Goal: Use online tool/utility: Utilize a website feature to perform a specific function

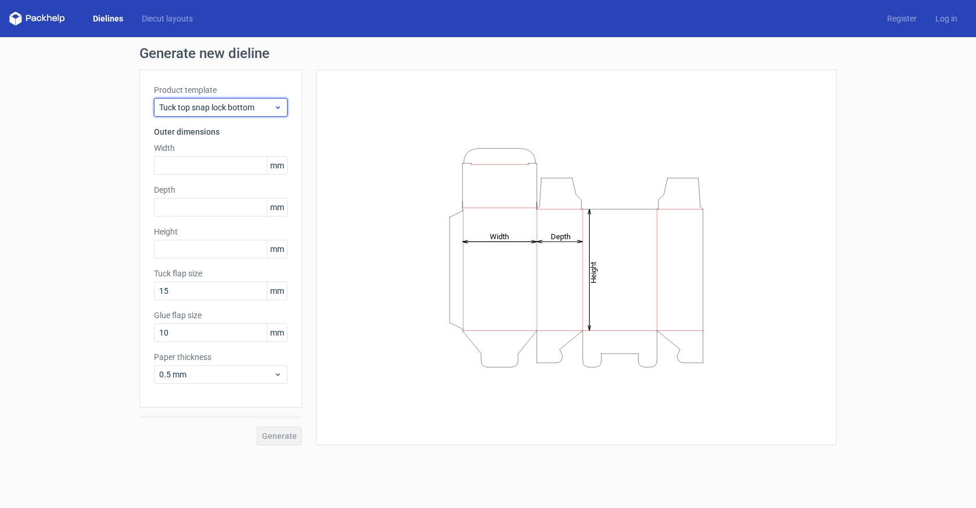
click at [248, 105] on span "Tuck top snap lock bottom" at bounding box center [216, 108] width 114 height 12
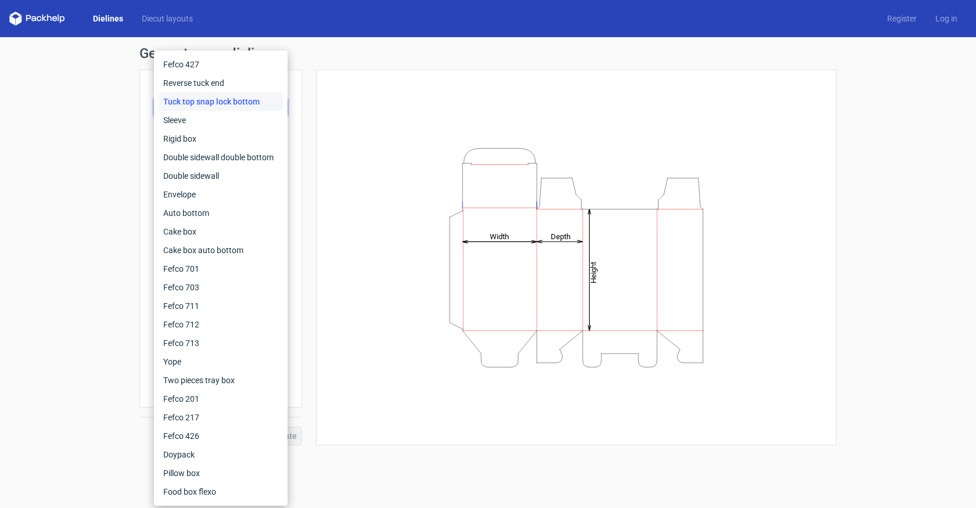
click at [354, 88] on div "Height Depth Width" at bounding box center [577, 257] width 492 height 347
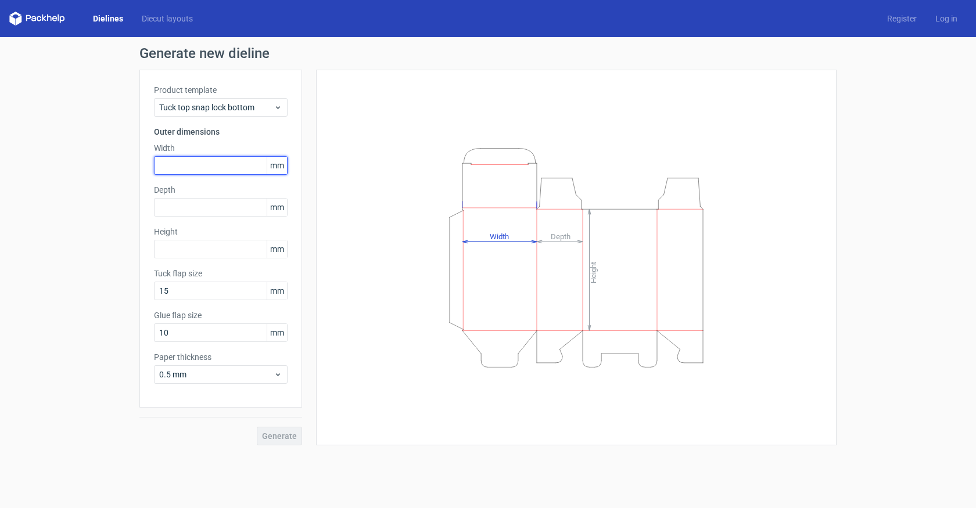
click at [229, 168] on input "text" at bounding box center [221, 165] width 134 height 19
click at [221, 167] on input "text" at bounding box center [221, 165] width 134 height 19
click at [180, 163] on input "16" at bounding box center [221, 165] width 134 height 19
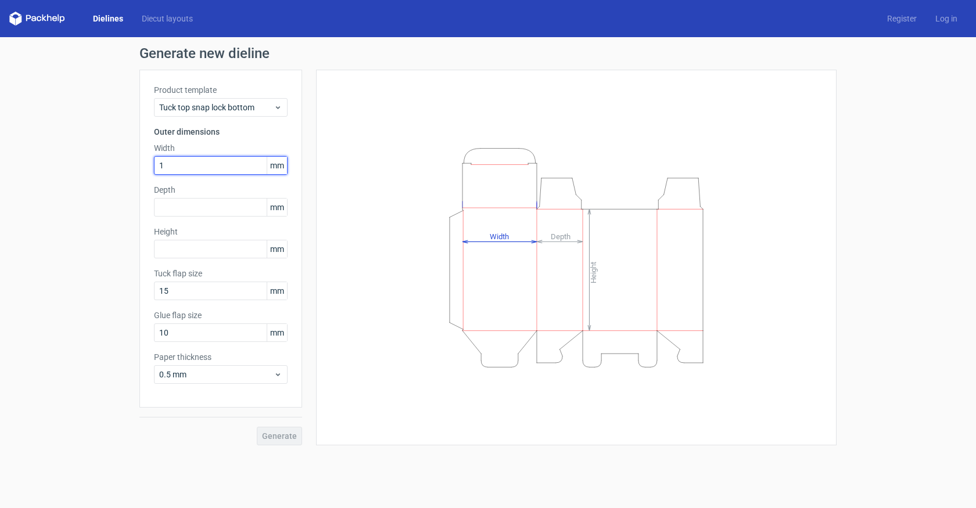
type input "10"
click at [722, 119] on div "Height Depth Width" at bounding box center [577, 257] width 492 height 347
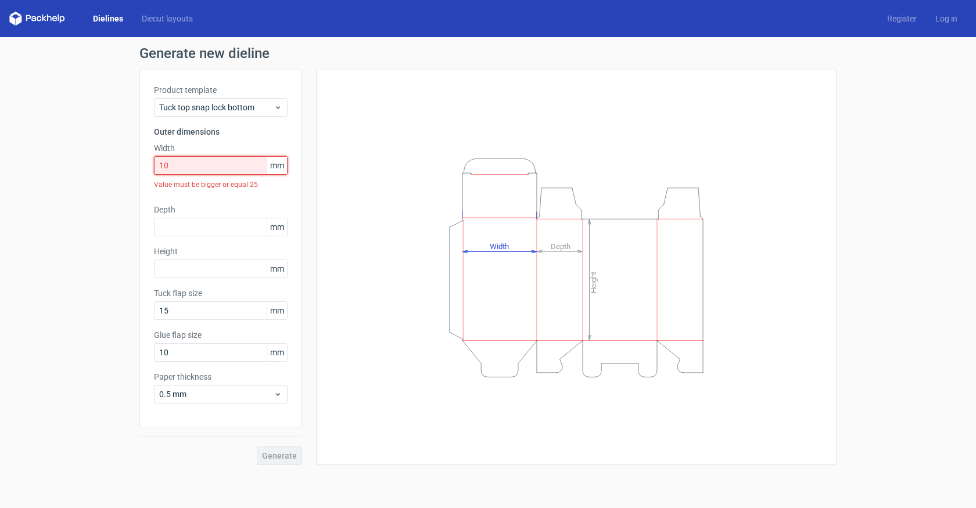
click at [206, 165] on input "10" at bounding box center [221, 165] width 134 height 19
click at [209, 224] on input "text" at bounding box center [221, 227] width 134 height 19
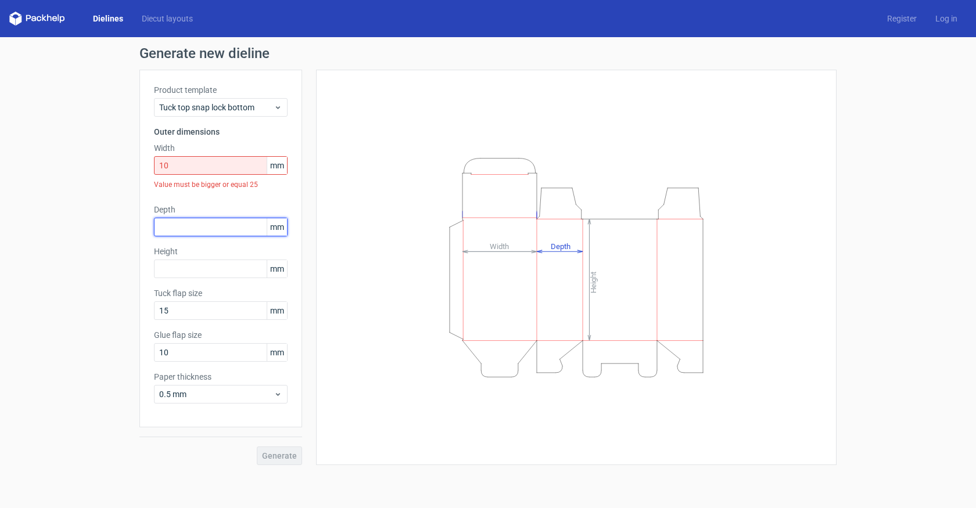
type input "8"
click at [175, 165] on input "10" at bounding box center [221, 165] width 134 height 19
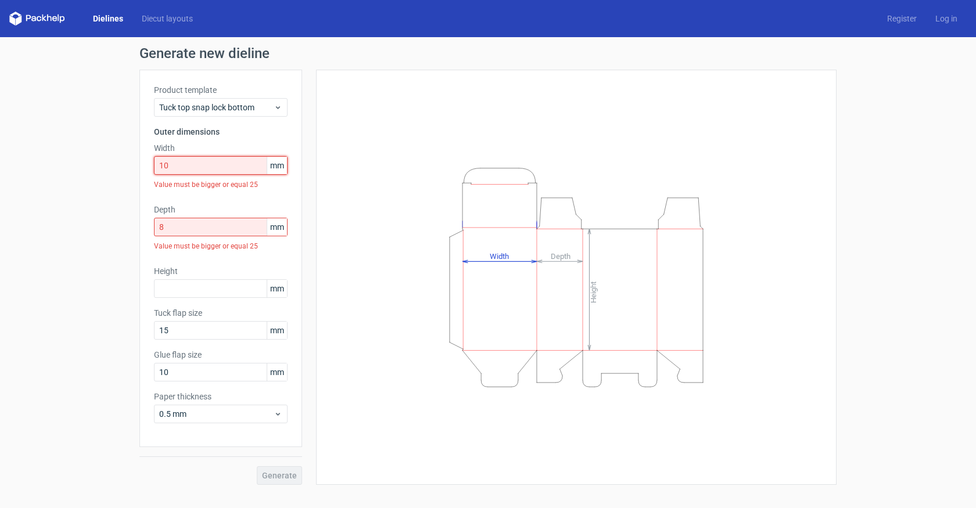
type input "100"
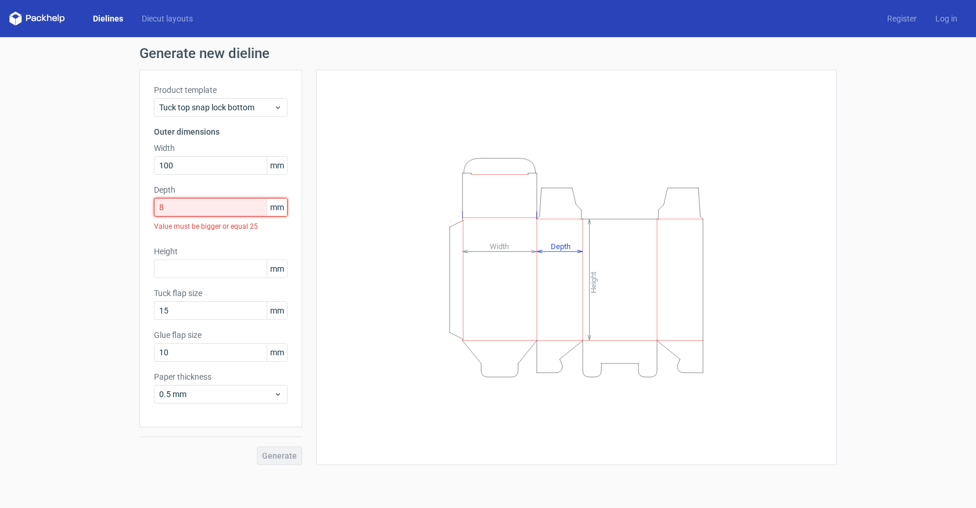
click at [170, 210] on input "8" at bounding box center [221, 207] width 134 height 19
type input "80"
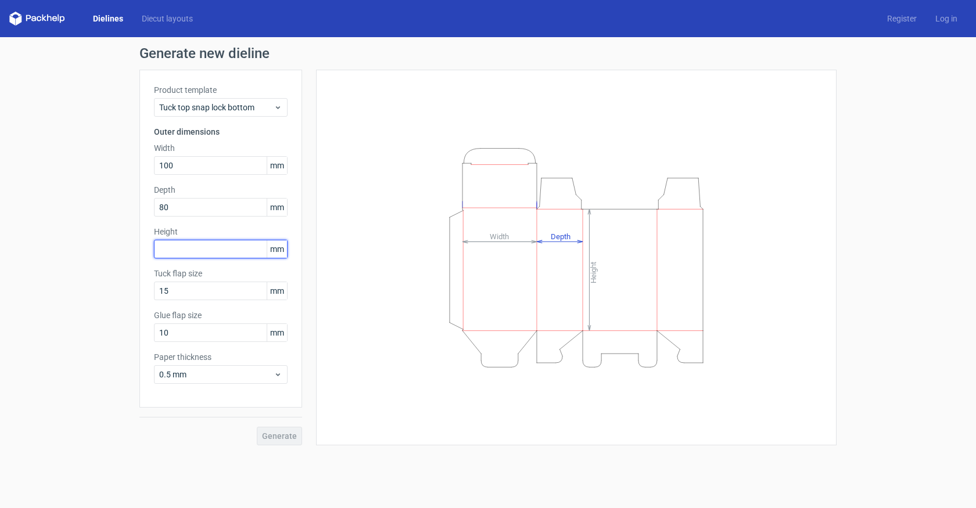
click at [224, 250] on input "text" at bounding box center [221, 249] width 134 height 19
type input "160"
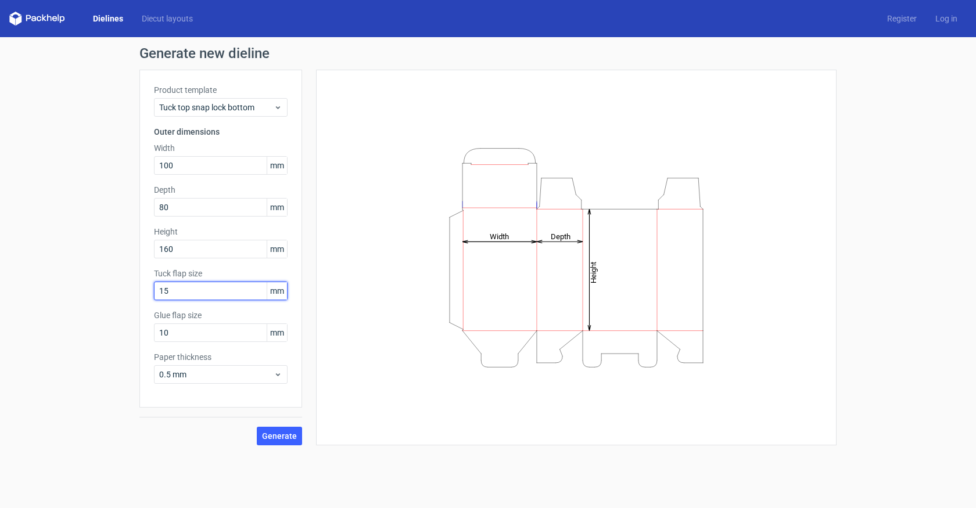
click at [190, 291] on input "15" at bounding box center [221, 291] width 134 height 19
click at [181, 273] on label "Tuck flap size" at bounding box center [221, 274] width 134 height 12
click at [171, 288] on input "15" at bounding box center [221, 291] width 134 height 19
type input "13"
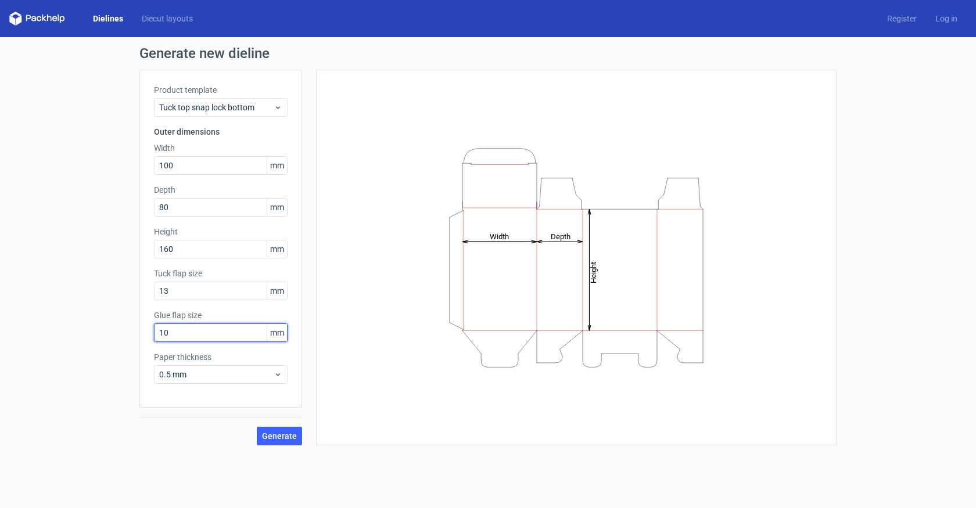
click at [173, 334] on input "10" at bounding box center [221, 333] width 134 height 19
click at [198, 373] on span "0.5 mm" at bounding box center [216, 375] width 114 height 12
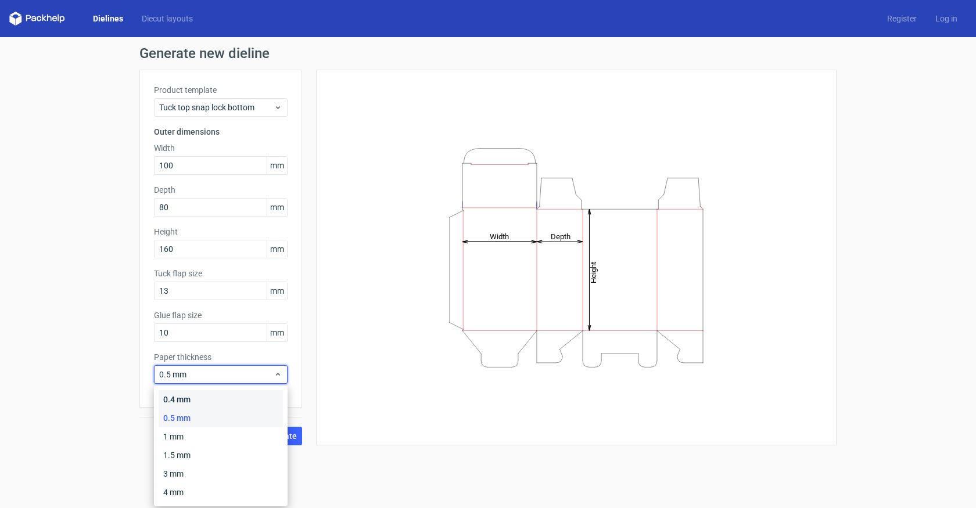
scroll to position [0, 0]
click at [190, 397] on div "0.4 mm" at bounding box center [221, 399] width 124 height 19
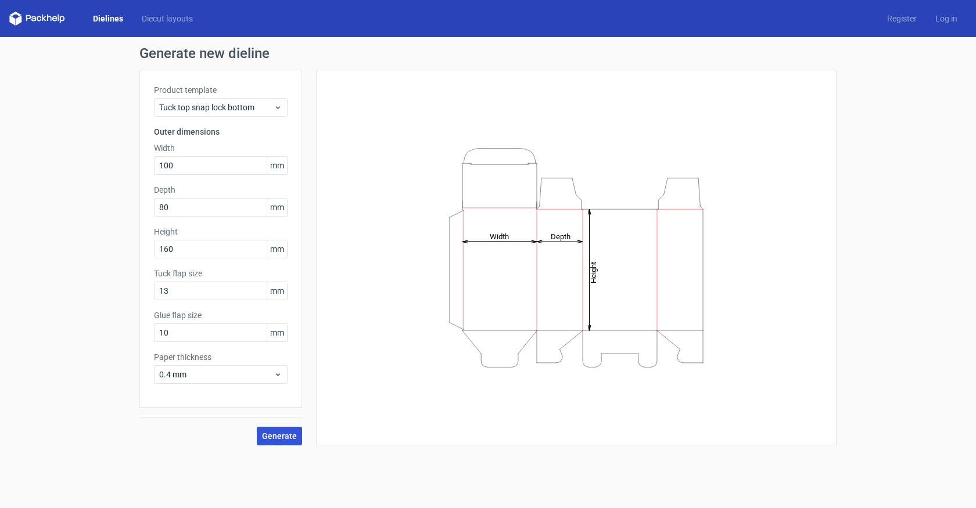
click at [286, 433] on span "Generate" at bounding box center [279, 436] width 35 height 8
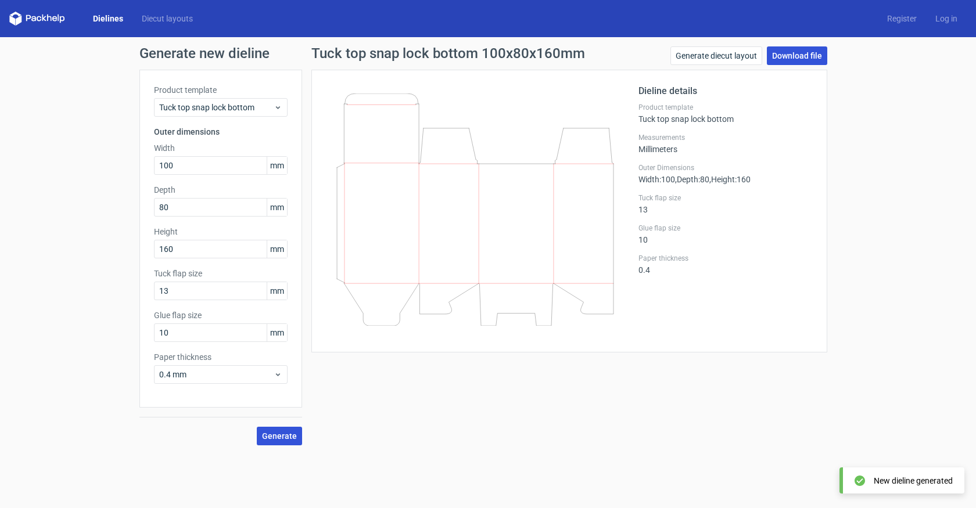
click at [799, 56] on link "Download file" at bounding box center [797, 55] width 60 height 19
click at [688, 176] on span ", Depth : 80" at bounding box center [692, 179] width 34 height 9
click at [898, 166] on div "Generate new dieline Product template Tuck top snap lock bottom Outer dimension…" at bounding box center [488, 246] width 976 height 418
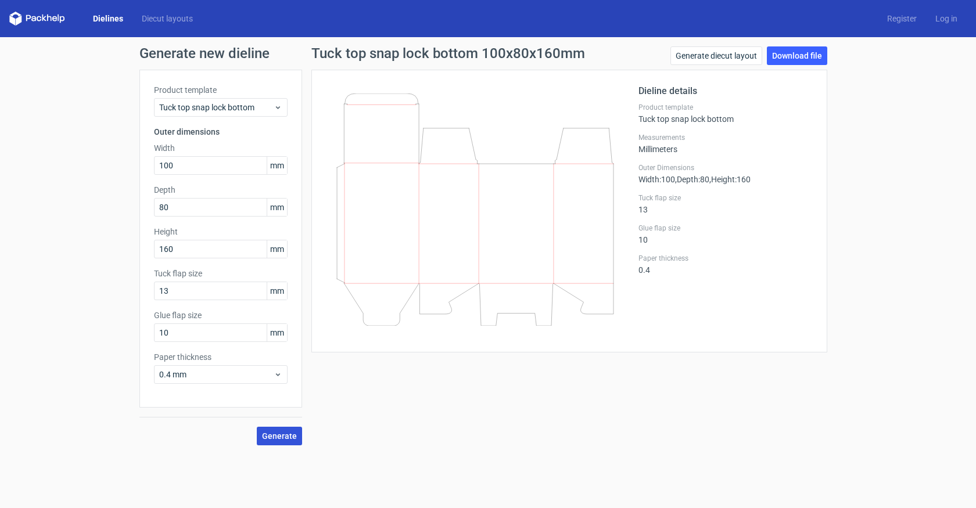
click at [716, 121] on div "Product template Tuck top snap lock bottom" at bounding box center [726, 113] width 174 height 21
click at [665, 90] on h2 "Dieline details" at bounding box center [726, 91] width 174 height 14
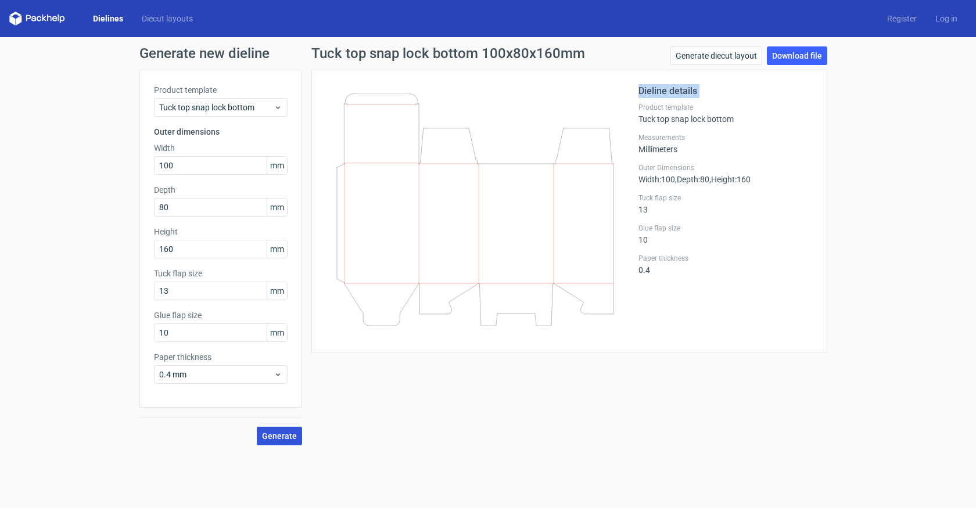
click at [665, 90] on h2 "Dieline details" at bounding box center [726, 91] width 174 height 14
click at [667, 117] on div "Product template Tuck top snap lock bottom" at bounding box center [726, 113] width 174 height 21
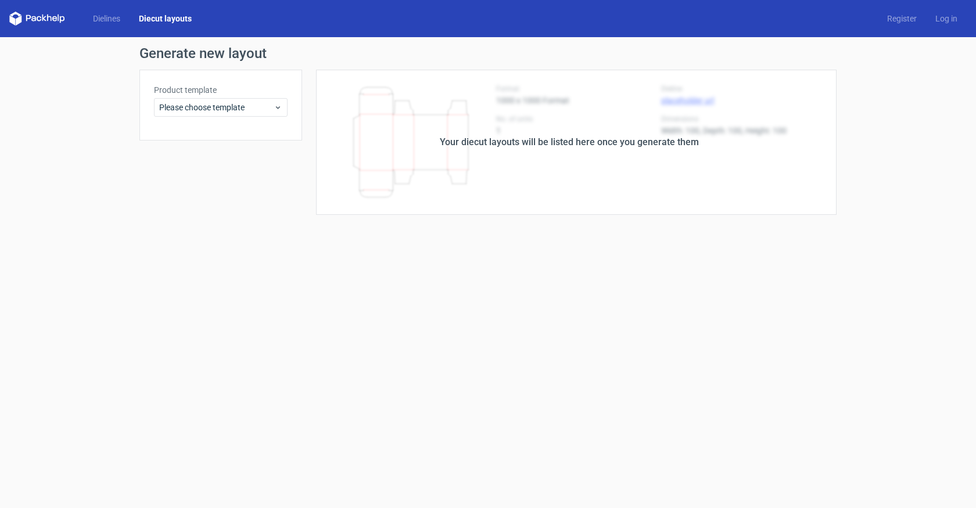
click at [536, 142] on div "Your diecut layouts will be listed here once you generate them" at bounding box center [569, 142] width 259 height 14
click at [244, 109] on span "Please choose template" at bounding box center [216, 108] width 114 height 12
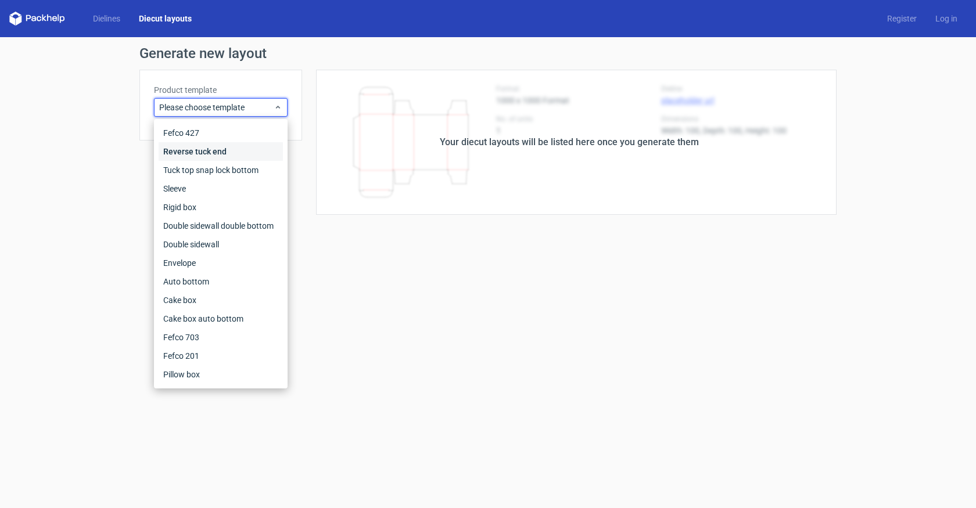
click at [234, 155] on div "Reverse tuck end" at bounding box center [221, 151] width 124 height 19
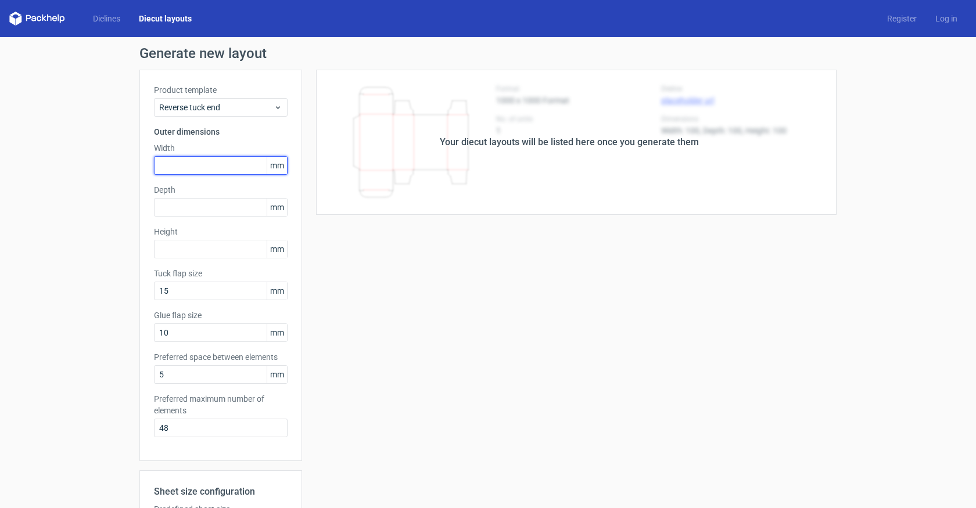
click at [218, 166] on input "text" at bounding box center [221, 165] width 134 height 19
type input "100"
click at [174, 205] on input "text" at bounding box center [221, 207] width 134 height 19
type input "100"
click at [191, 252] on input "text" at bounding box center [221, 249] width 134 height 19
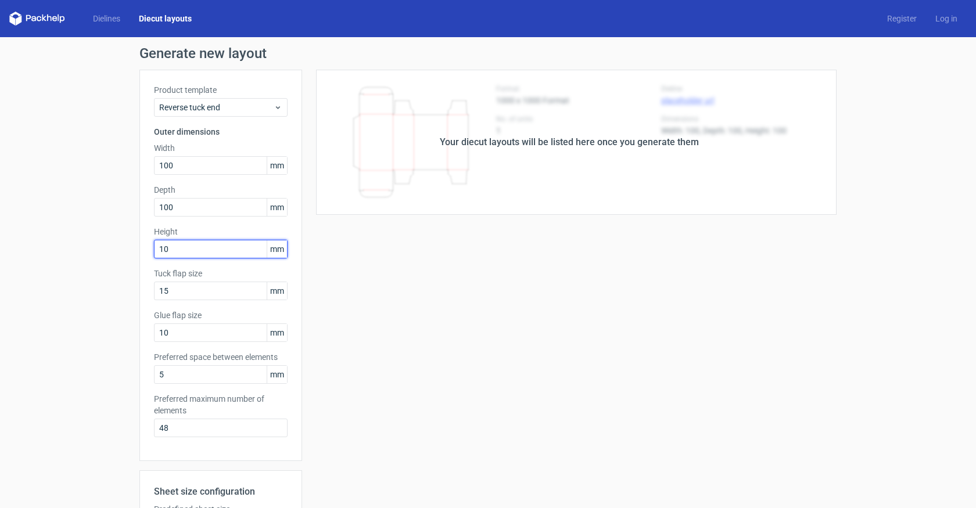
type input "100"
drag, startPoint x: 200, startPoint y: 289, endPoint x: 185, endPoint y: 356, distance: 68.5
click at [200, 289] on input "15" at bounding box center [221, 291] width 134 height 19
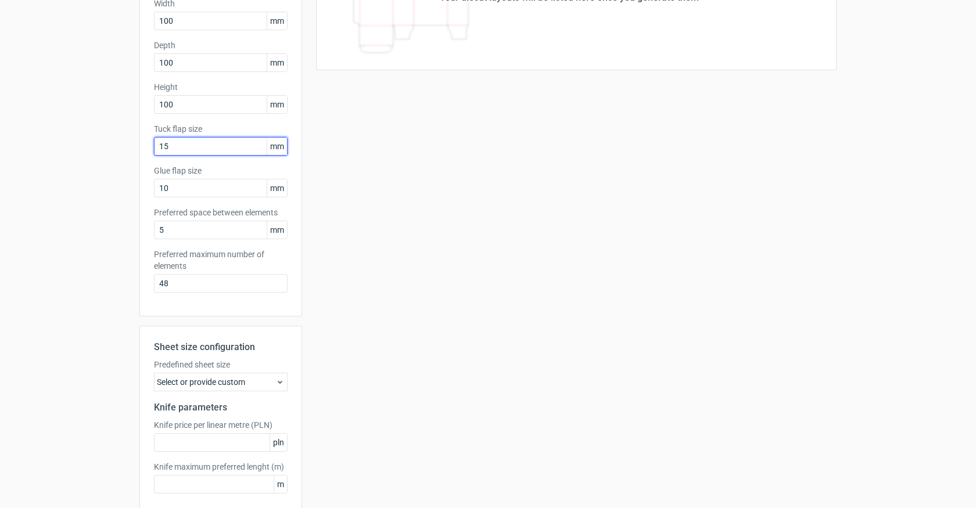
scroll to position [146, 0]
click at [225, 383] on div "Select or provide custom" at bounding box center [221, 380] width 134 height 19
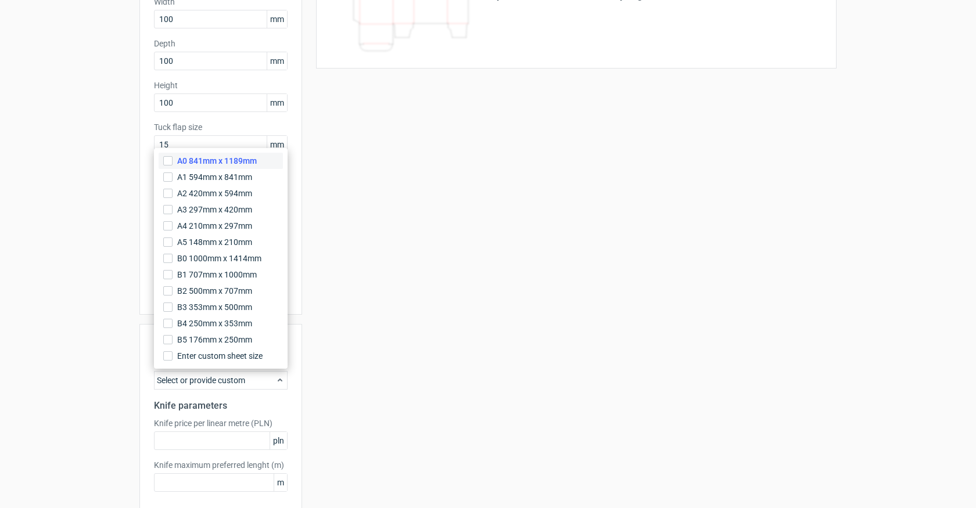
click at [189, 164] on span "A0 841mm x 1189mm" at bounding box center [217, 161] width 80 height 12
click at [173, 164] on input "A0 841mm x 1189mm" at bounding box center [167, 160] width 9 height 9
click at [376, 270] on div "Your diecut layouts will be listed here once you generate them Height Depth Wid…" at bounding box center [569, 239] width 535 height 630
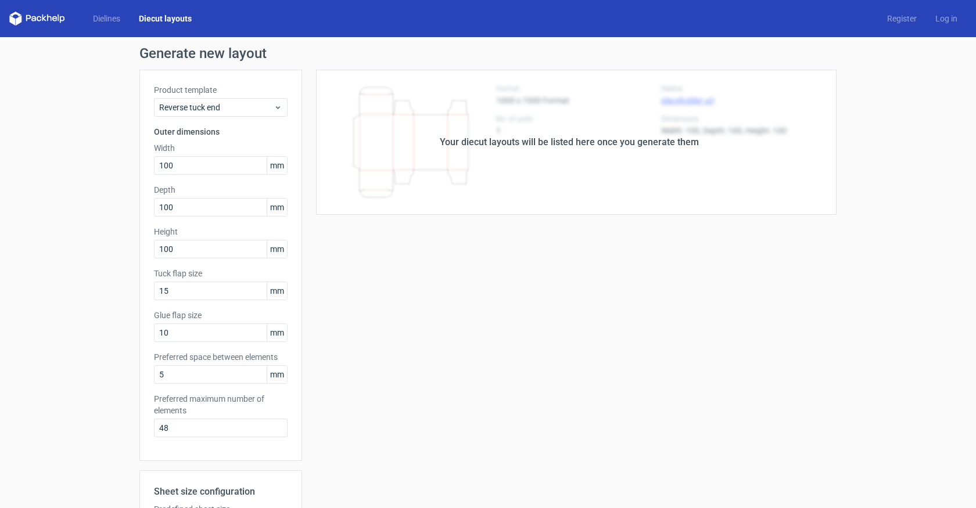
scroll to position [0, 0]
click at [509, 149] on div "Your diecut layouts will be listed here once you generate them" at bounding box center [569, 142] width 259 height 14
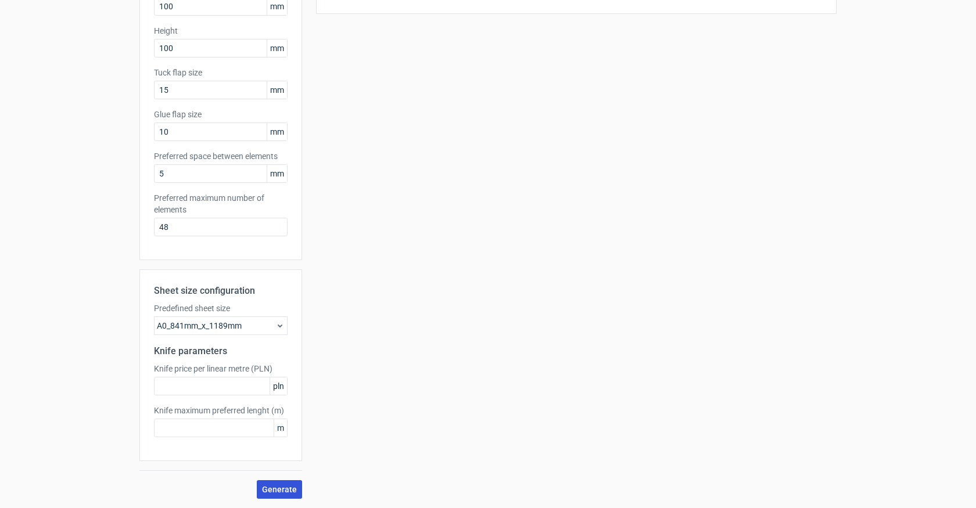
scroll to position [201, 0]
click at [278, 490] on span "Generate" at bounding box center [279, 490] width 35 height 8
click at [223, 390] on input "text" at bounding box center [221, 386] width 134 height 19
type input "3"
click at [216, 438] on div "Sheet size configuration Predefined sheet size A0_841mm_x_1189mm Knife paramete…" at bounding box center [220, 366] width 163 height 192
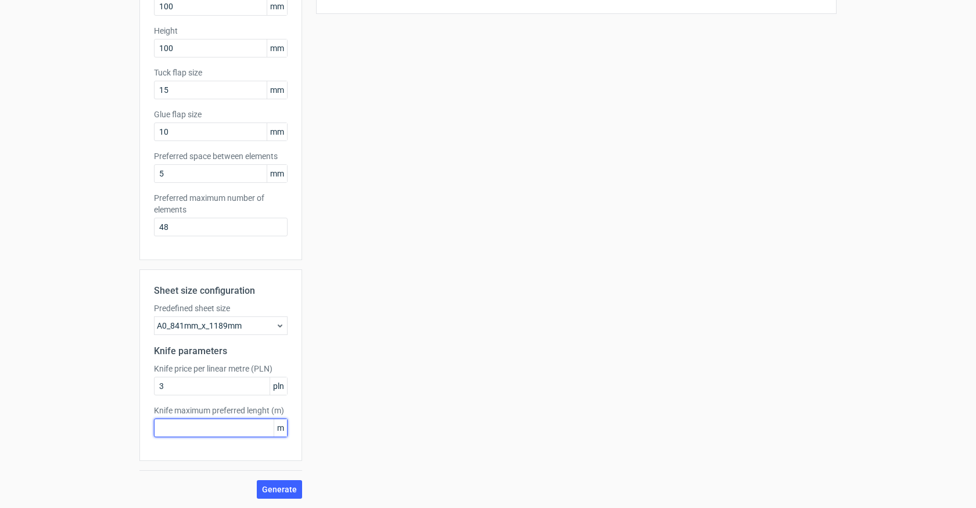
click at [220, 432] on input "text" at bounding box center [221, 428] width 134 height 19
type input "3"
click at [275, 487] on span "Generate" at bounding box center [279, 490] width 35 height 8
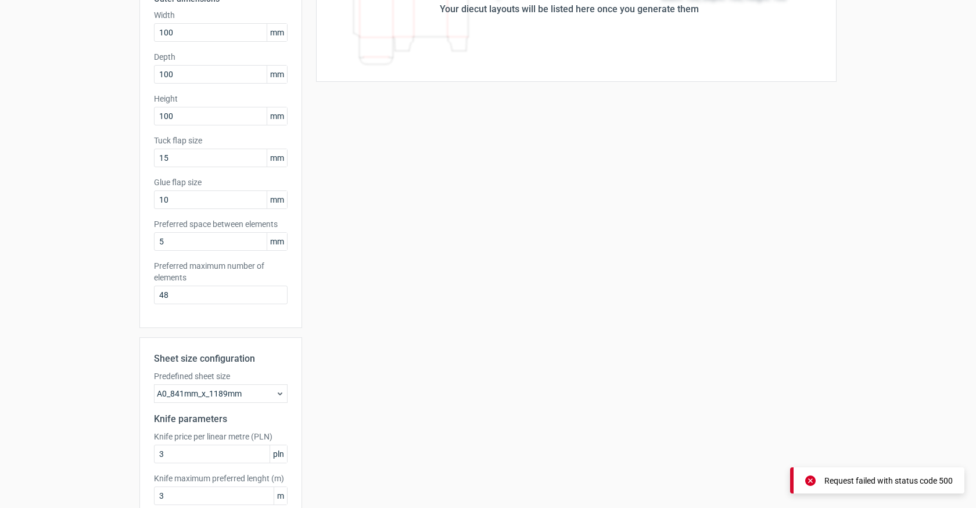
scroll to position [132, 0]
drag, startPoint x: 146, startPoint y: 297, endPoint x: 128, endPoint y: 298, distance: 18.0
click at [128, 298] on div "Generate new layout Product template Reverse tuck end Outer dimensions Width 10…" at bounding box center [488, 241] width 976 height 672
type input "3"
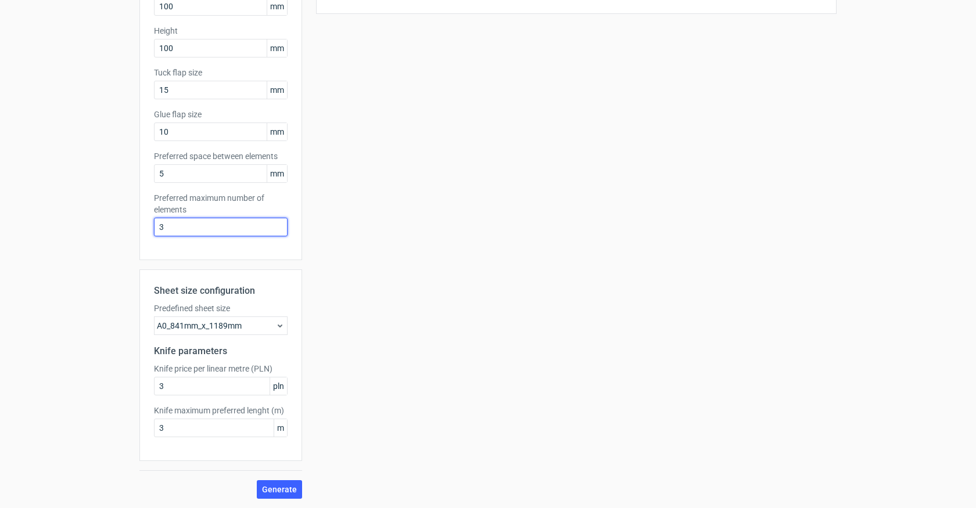
scroll to position [201, 0]
click at [281, 488] on span "Generate" at bounding box center [279, 490] width 35 height 8
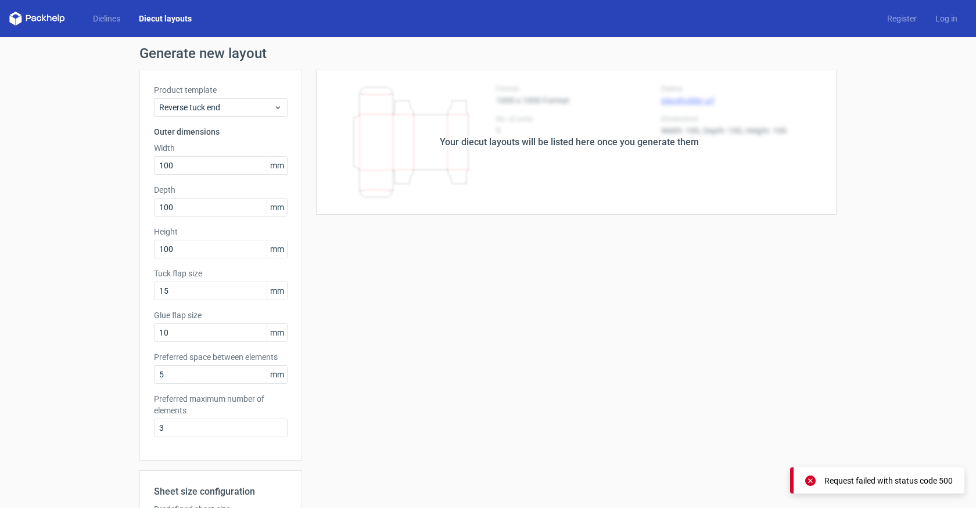
scroll to position [0, 0]
click at [223, 108] on span "Reverse tuck end" at bounding box center [216, 108] width 114 height 12
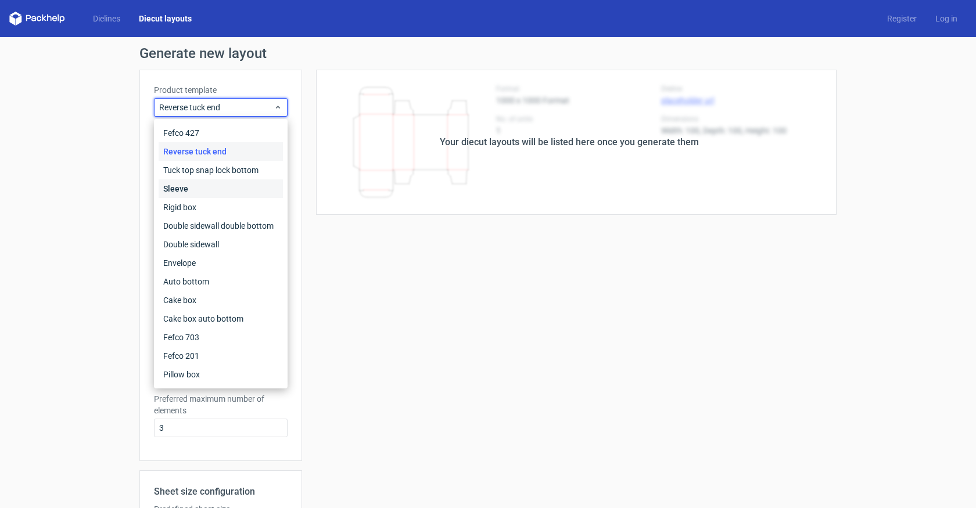
click at [223, 189] on div "Sleeve" at bounding box center [221, 189] width 124 height 19
